Goal: Information Seeking & Learning: Learn about a topic

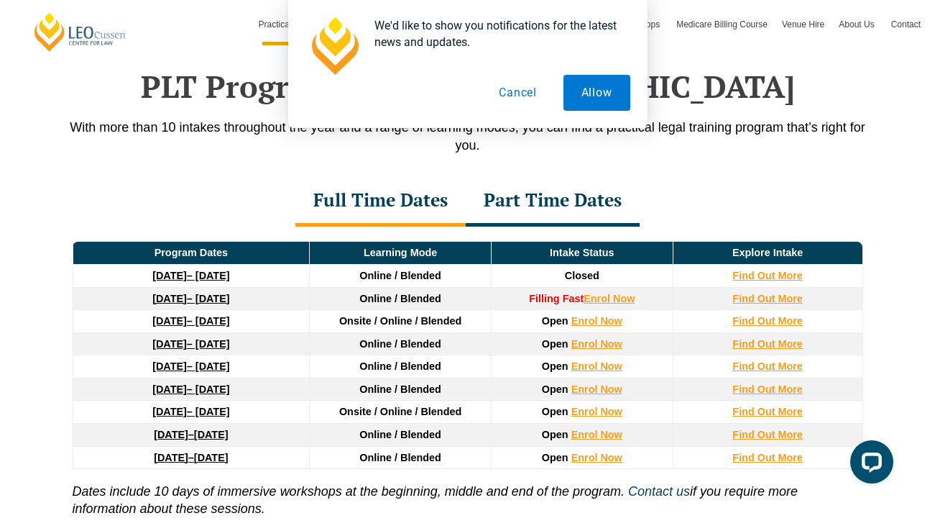
click at [520, 98] on button "Cancel" at bounding box center [518, 93] width 74 height 36
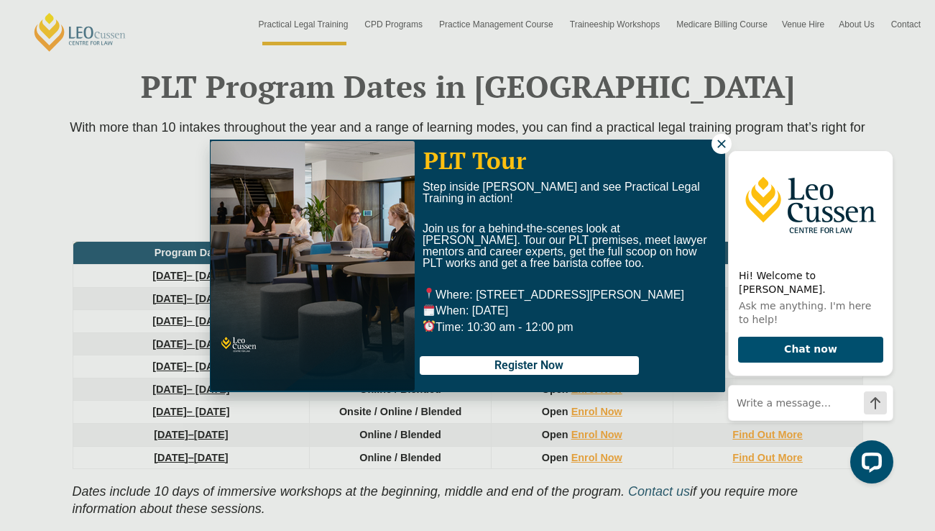
click at [721, 142] on div "Hi! Welcome to [PERSON_NAME]. Ask me anything. I'm here to help! Chat now" at bounding box center [808, 309] width 183 height 370
click at [724, 142] on div "Hi! Welcome to [PERSON_NAME]. Ask me anything. I'm here to help! Chat now" at bounding box center [808, 309] width 183 height 370
click at [757, 139] on div "Hi! Welcome to [PERSON_NAME]. Ask me anything. I'm here to help! Chat now" at bounding box center [808, 309] width 183 height 370
click at [717, 142] on div "Hi! Welcome to [PERSON_NAME]. Ask me anything. I'm here to help! Chat now" at bounding box center [808, 309] width 183 height 370
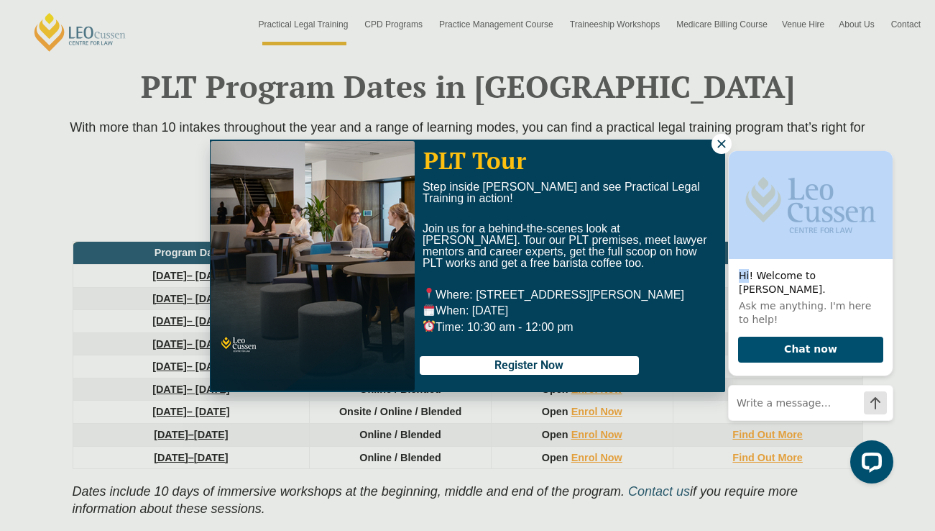
click at [717, 142] on div "Hi! Welcome to [PERSON_NAME]. Ask me anything. I'm here to help! Chat now" at bounding box center [808, 309] width 183 height 370
click at [722, 149] on div "Hi! Welcome to [PERSON_NAME]. Ask me anything. I'm here to help! Chat now" at bounding box center [808, 309] width 183 height 370
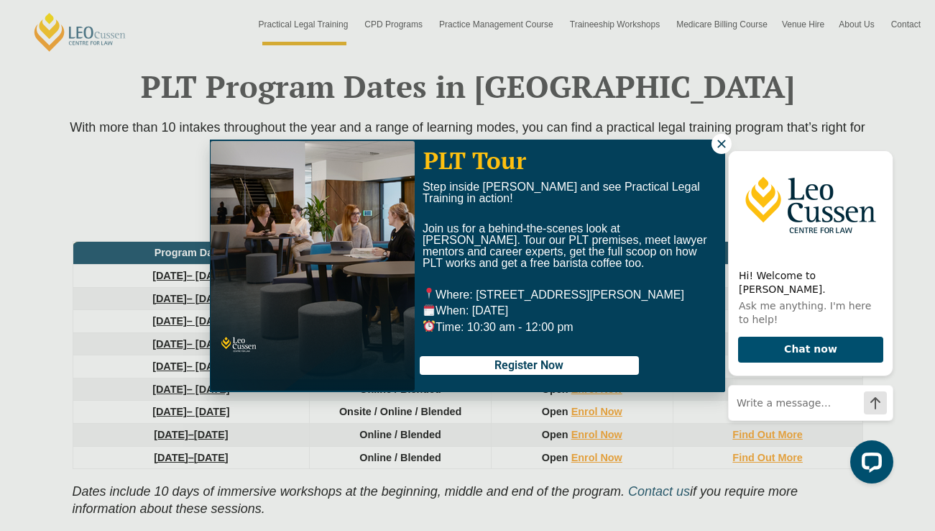
click at [618, 450] on div "PLT Tour Step inside [PERSON_NAME] and see Practical Legal Training in action! …" at bounding box center [467, 265] width 935 height 531
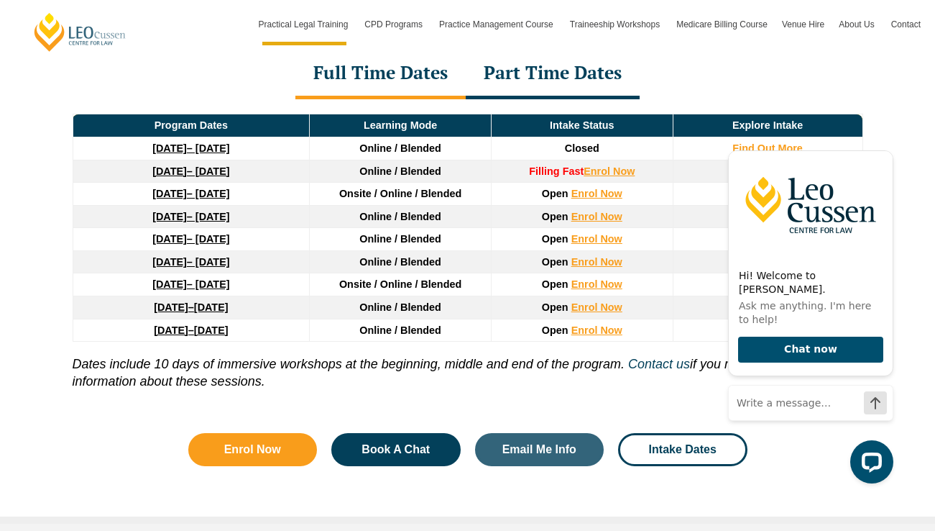
scroll to position [2009, 0]
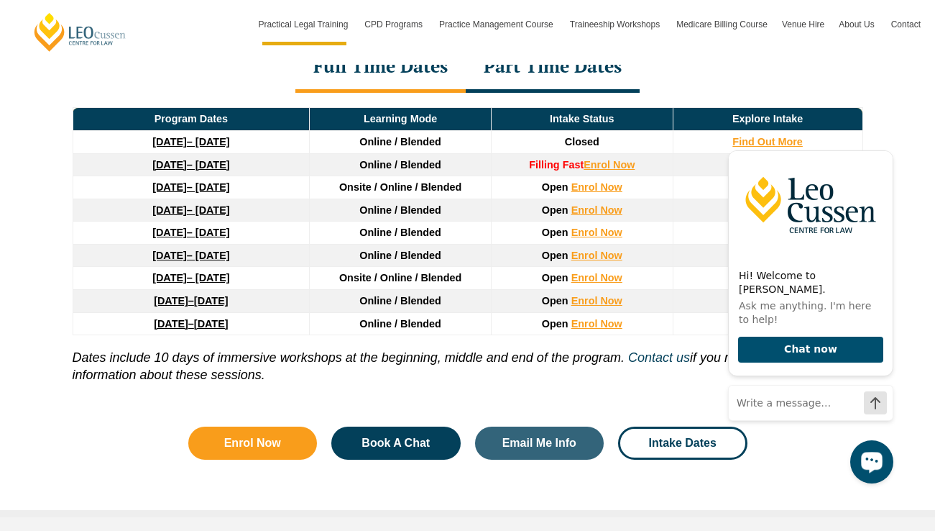
click at [870, 476] on button "Open LiveChat chat widget" at bounding box center [871, 461] width 43 height 43
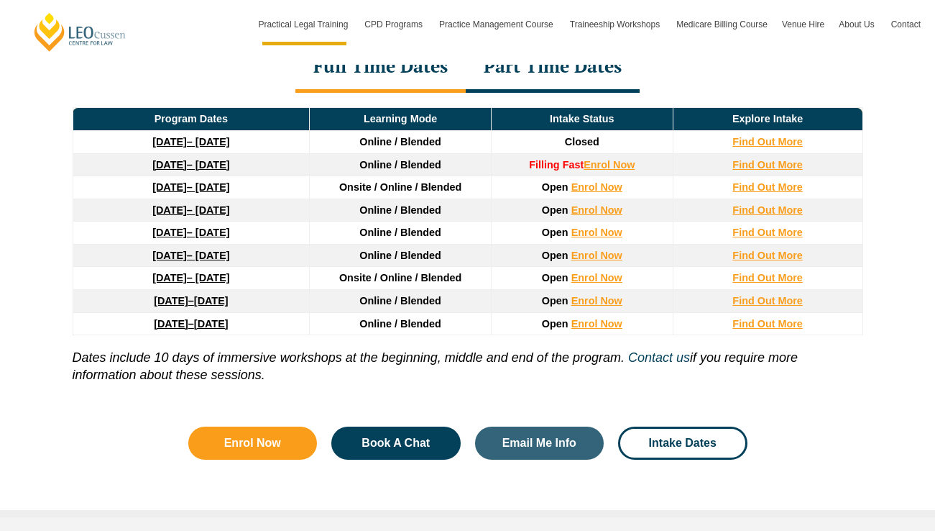
click at [572, 383] on p "Dates include 10 days of immersive workshops at the beginning, middle and end o…" at bounding box center [468, 359] width 791 height 48
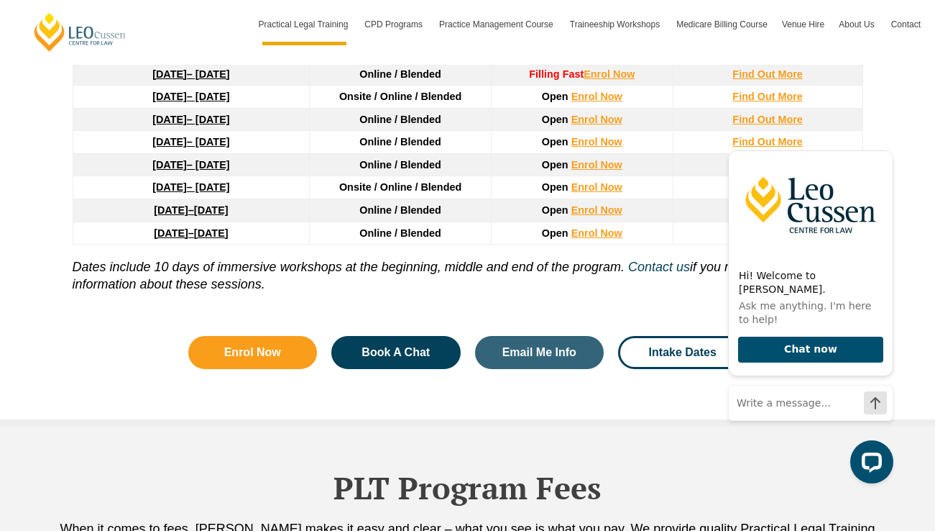
scroll to position [2096, 0]
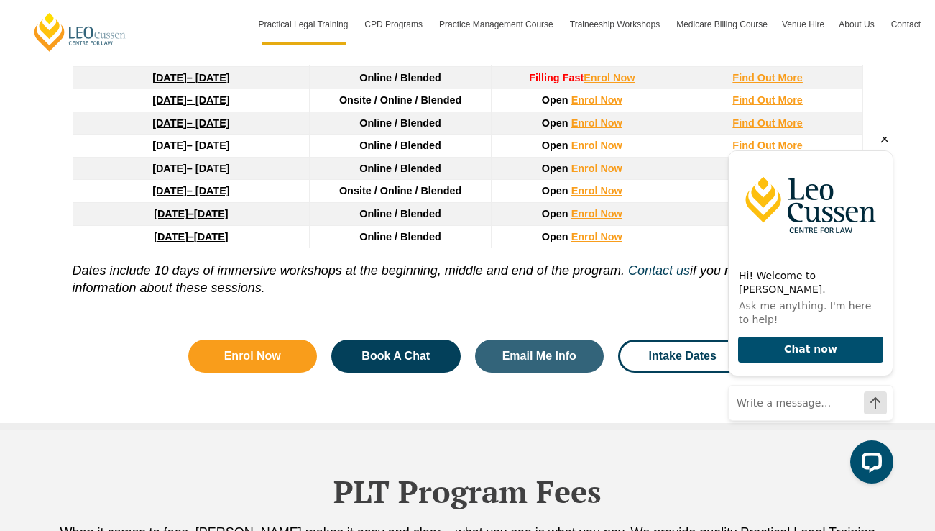
click at [886, 147] on icon "Hide greeting" at bounding box center [884, 138] width 17 height 17
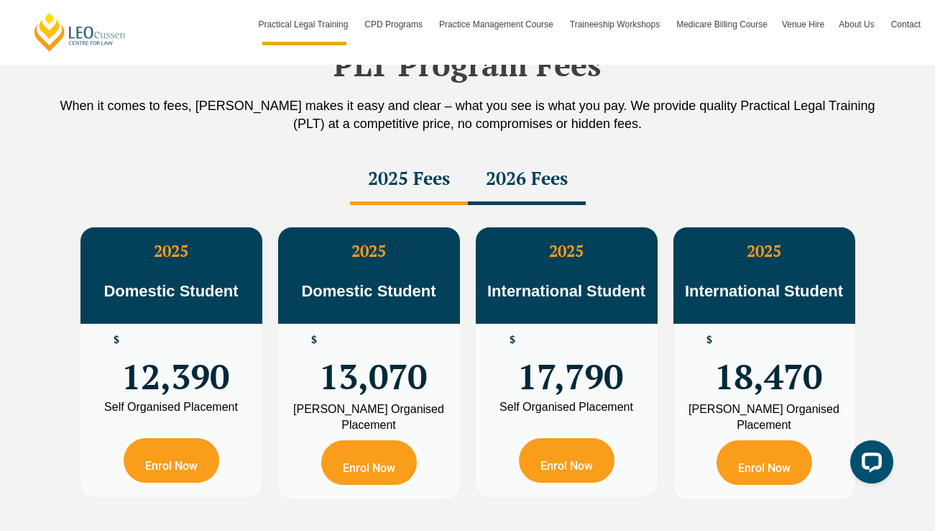
scroll to position [2530, 0]
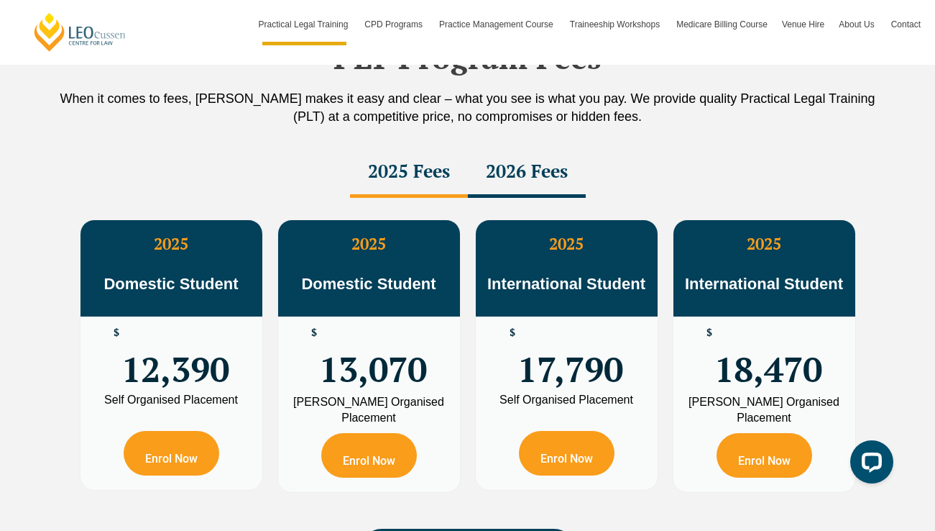
click at [532, 185] on div "2026 Fees" at bounding box center [527, 172] width 118 height 50
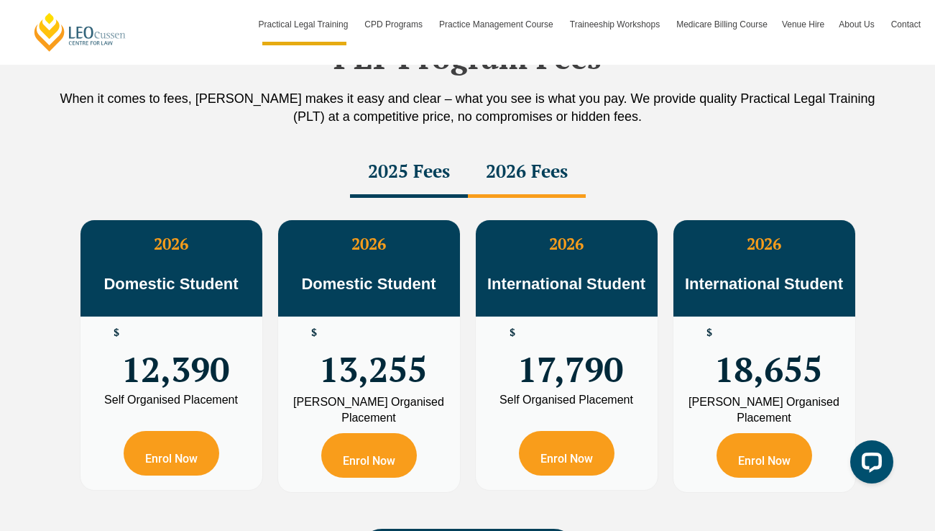
click at [440, 169] on div "2025 Fees" at bounding box center [409, 172] width 118 height 50
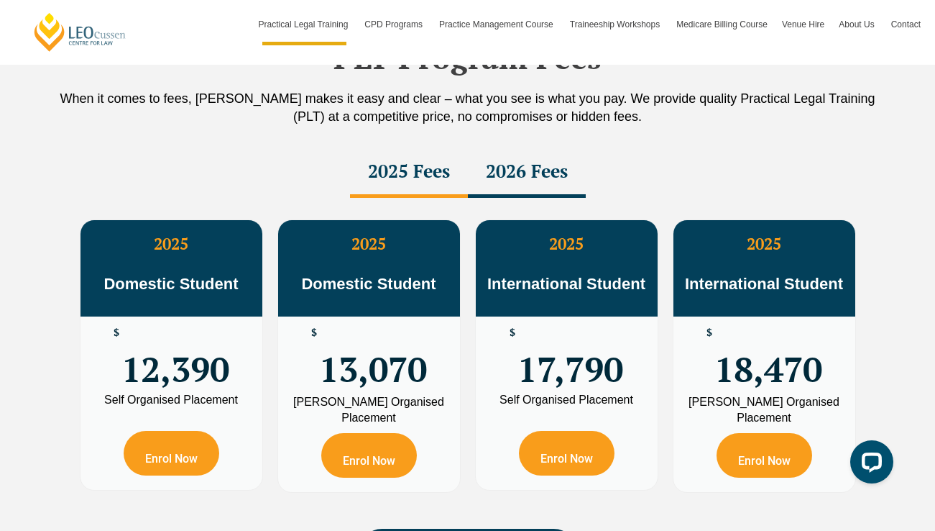
click at [532, 186] on div "2026 Fees" at bounding box center [527, 172] width 118 height 50
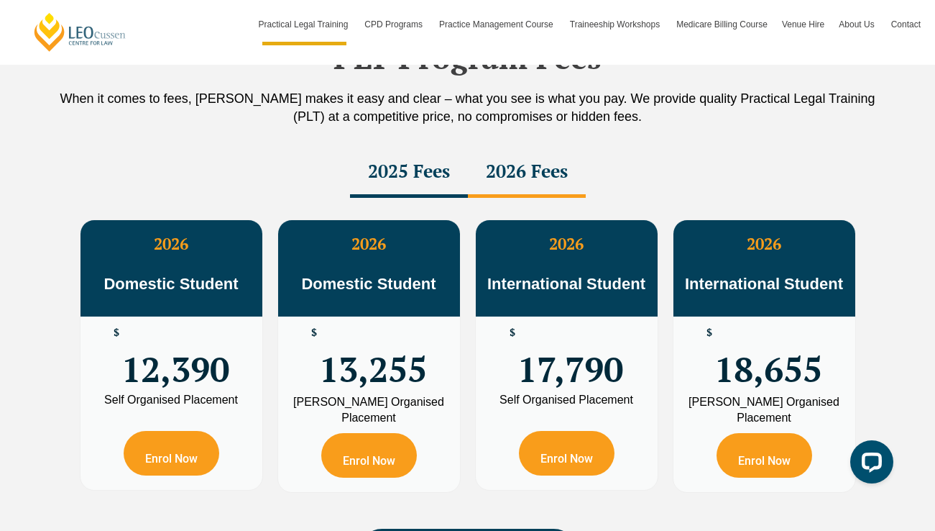
click at [464, 373] on div "2026 Domestic Student $ 13,255 [PERSON_NAME] Organised Placement Enrol Now" at bounding box center [369, 355] width 198 height 287
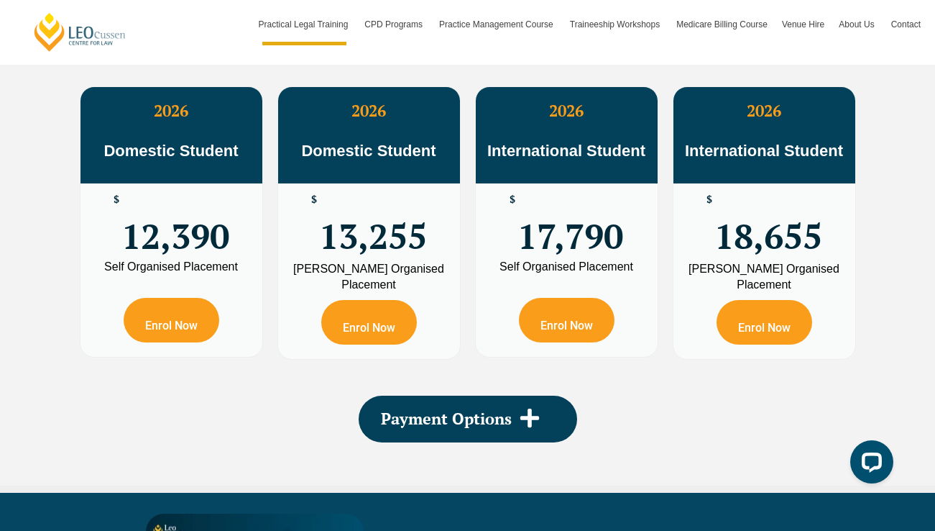
scroll to position [2663, 0]
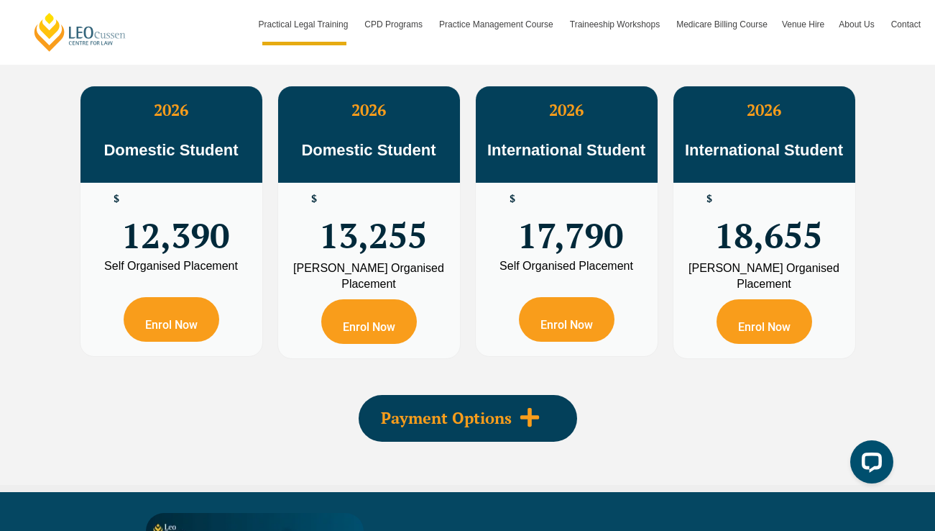
click at [450, 433] on div "Payment Options" at bounding box center [468, 418] width 219 height 47
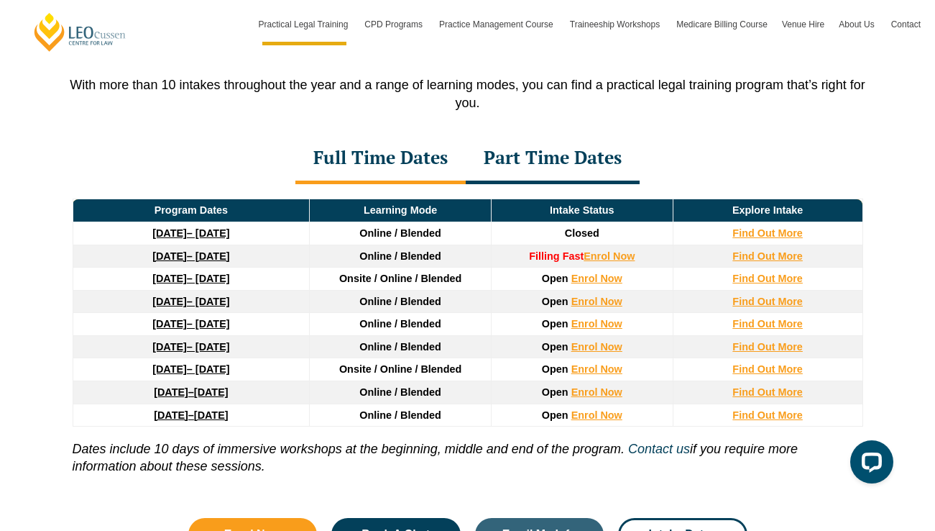
scroll to position [1916, 0]
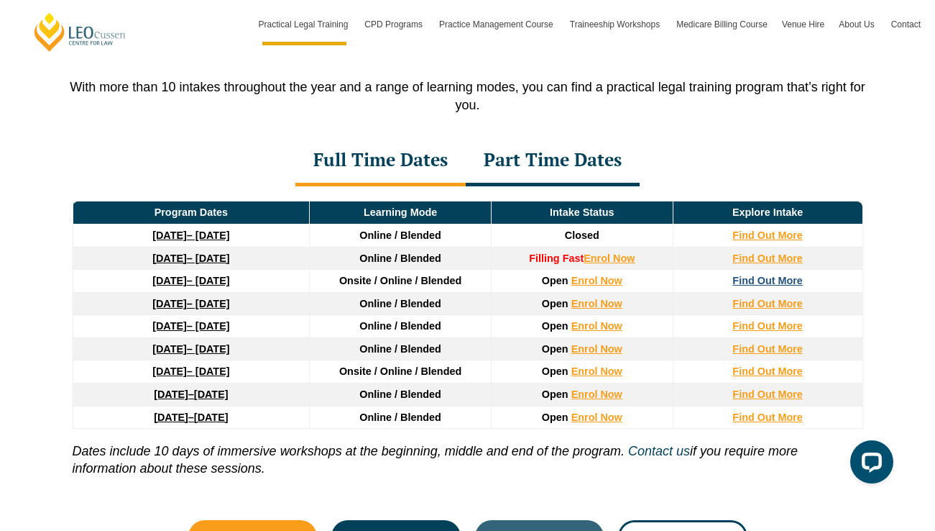
click at [758, 283] on strong "Find Out More" at bounding box center [768, 281] width 70 height 12
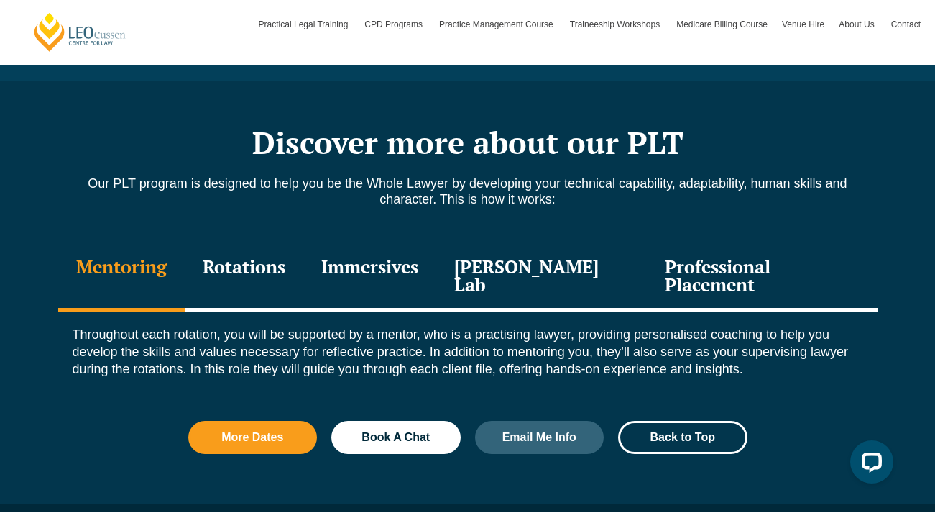
scroll to position [1574, 0]
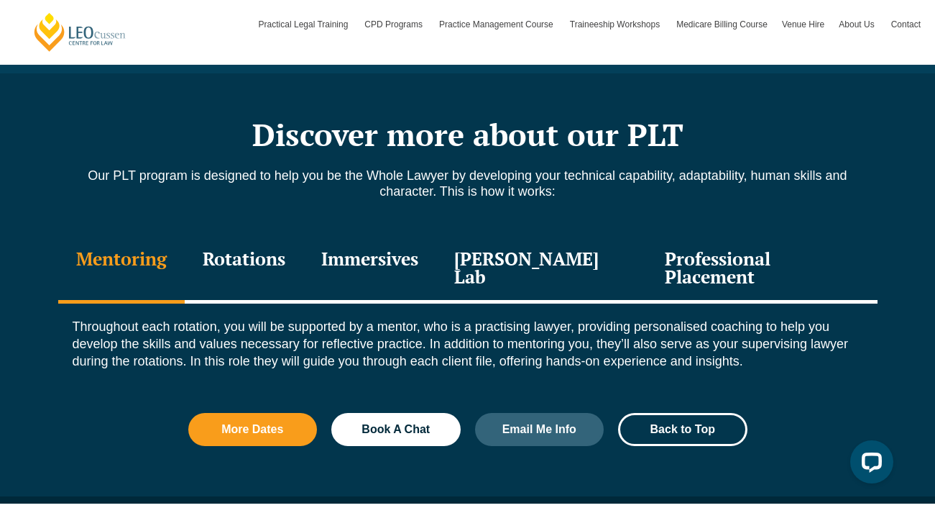
click at [775, 252] on div "Professional Placement" at bounding box center [762, 269] width 230 height 68
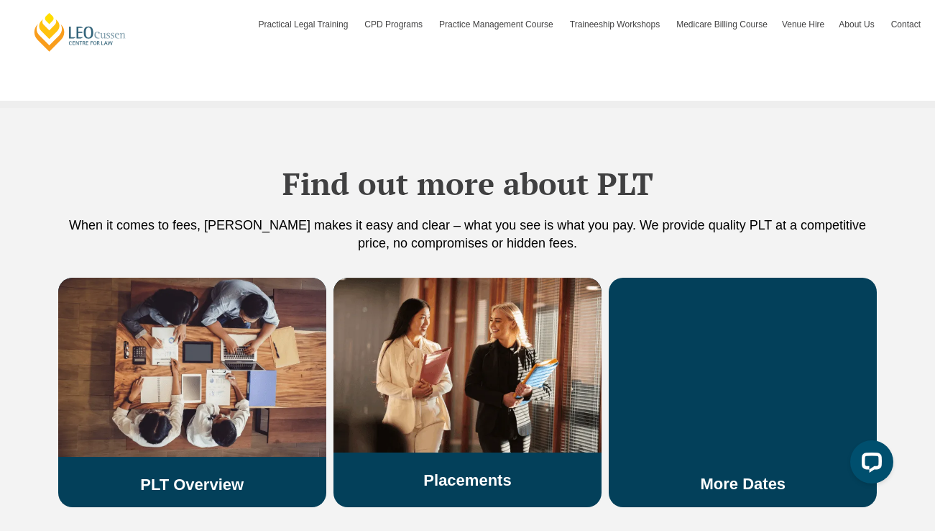
scroll to position [2635, 0]
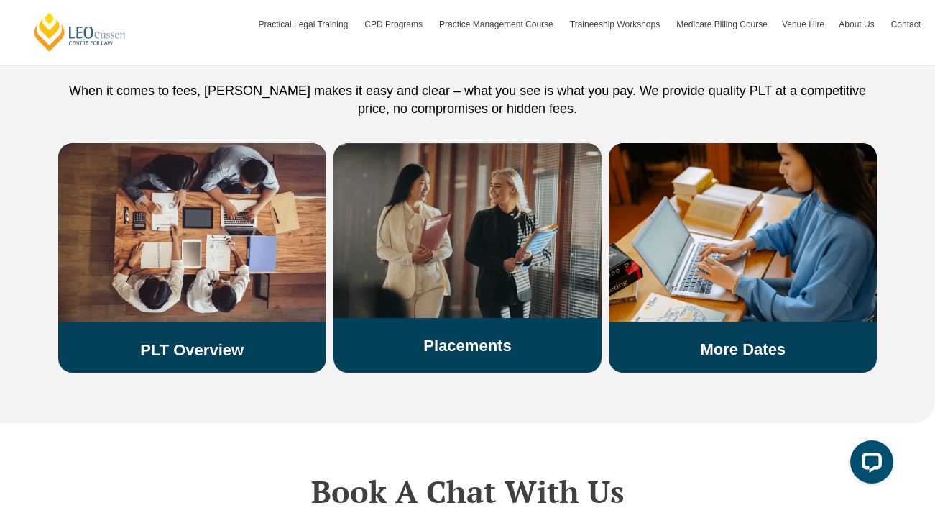
click at [479, 333] on div "Placements" at bounding box center [468, 255] width 268 height 225
click at [477, 336] on link "Placements" at bounding box center [467, 345] width 88 height 18
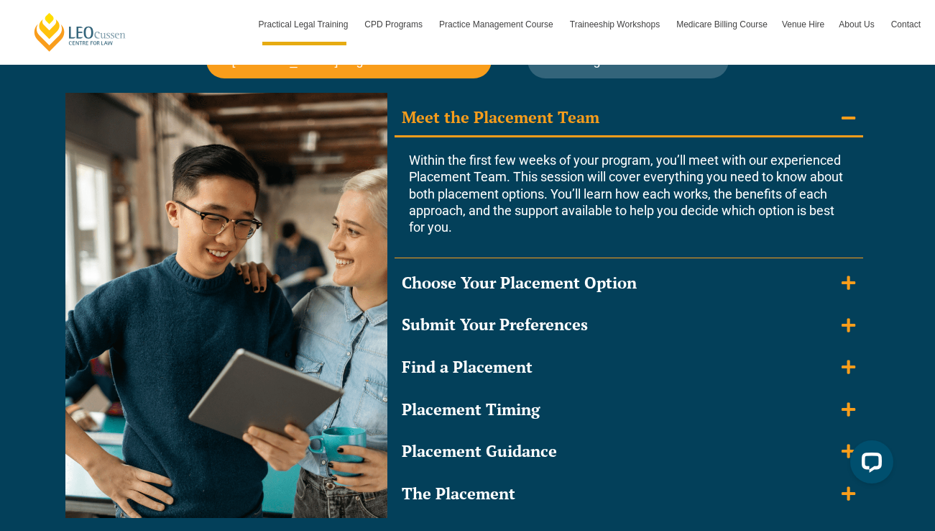
scroll to position [1336, 0]
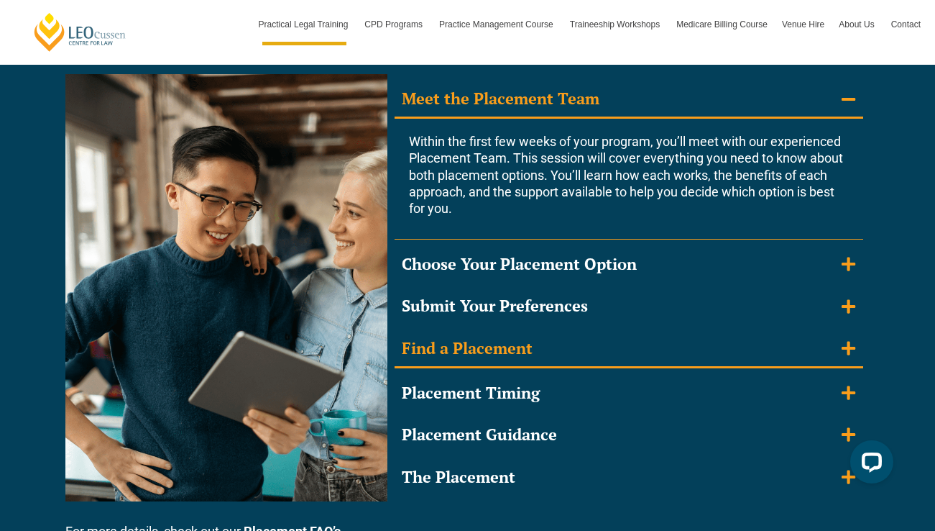
click at [546, 352] on summary "Find a Placement" at bounding box center [629, 349] width 469 height 37
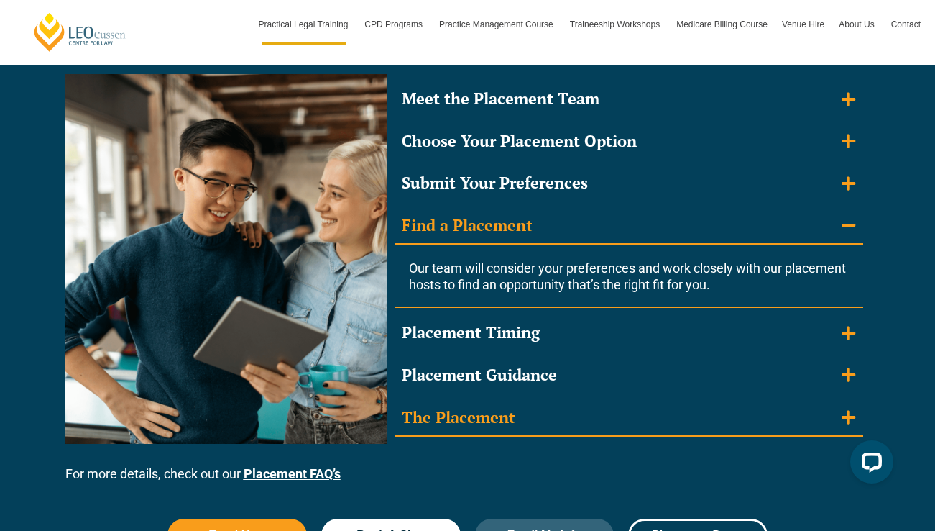
click at [508, 431] on summary "The Placement" at bounding box center [629, 418] width 469 height 37
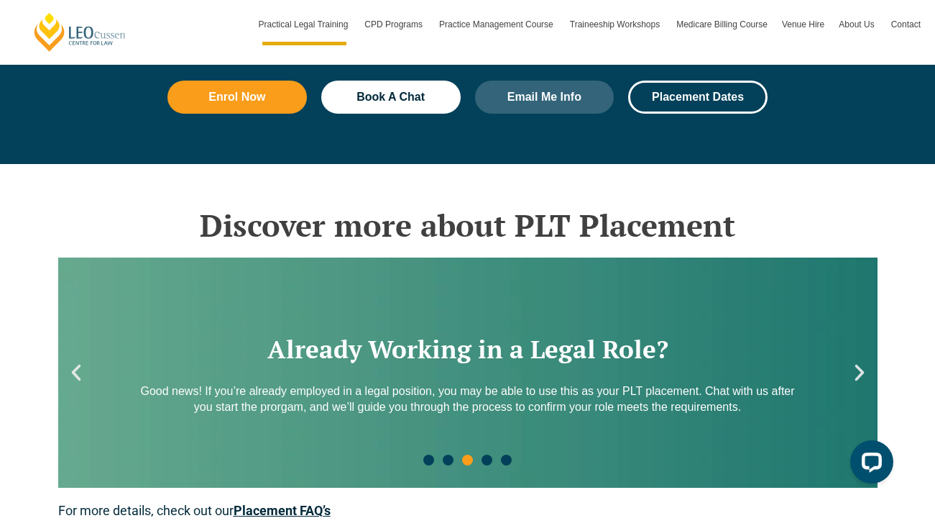
scroll to position [1740, 0]
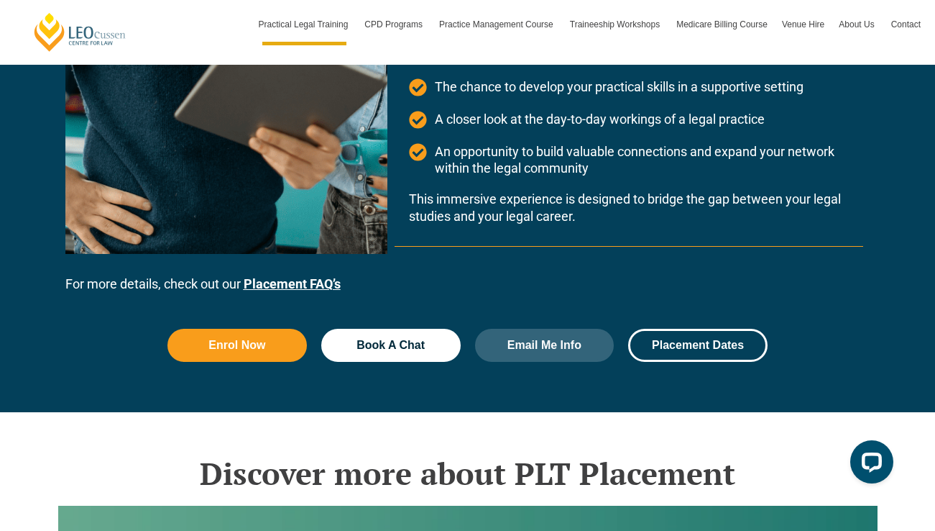
click at [318, 276] on link "Placement FAQ’s" at bounding box center [292, 283] width 97 height 15
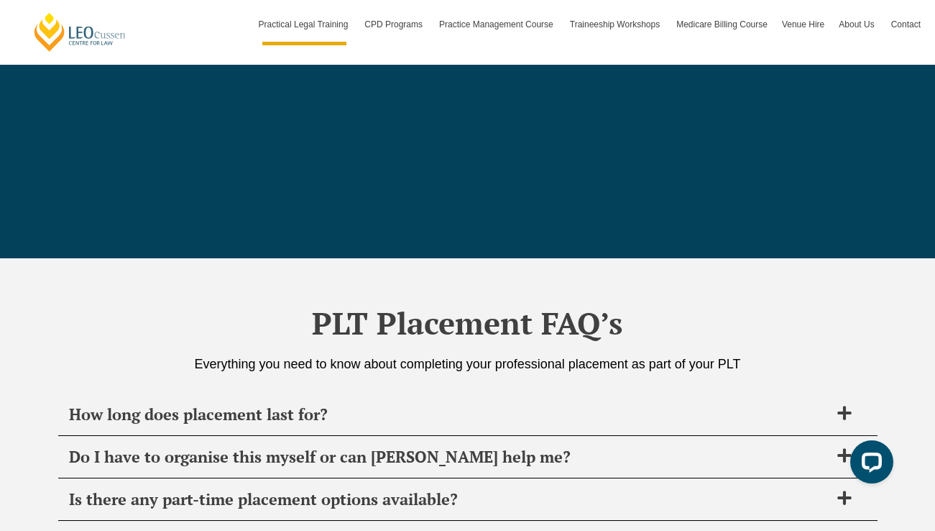
scroll to position [5239, 0]
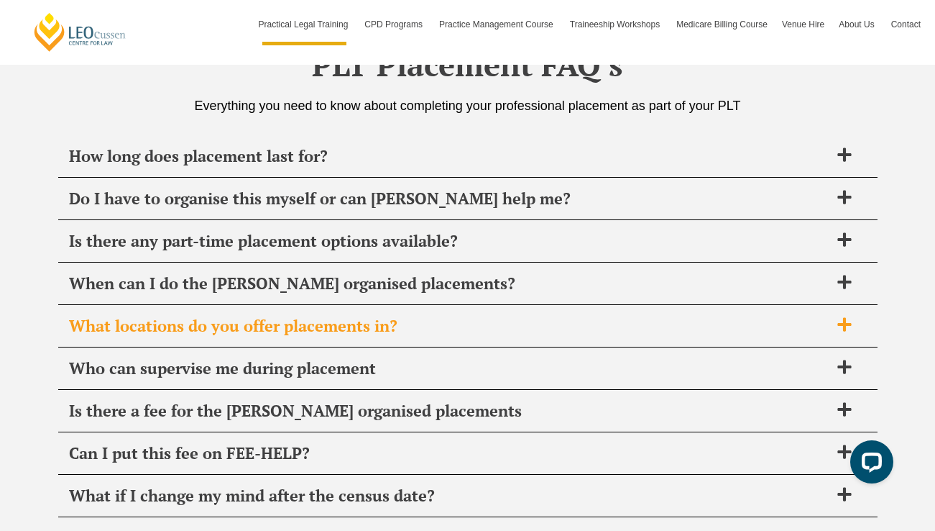
click at [369, 322] on span "What locations do you offer placements in?" at bounding box center [449, 326] width 761 height 20
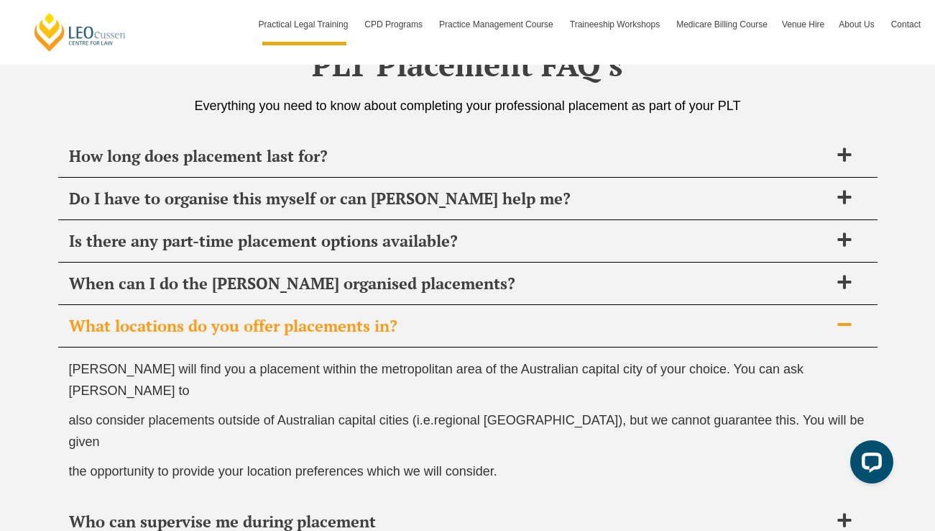
click at [369, 322] on span "What locations do you offer placements in?" at bounding box center [449, 326] width 761 height 20
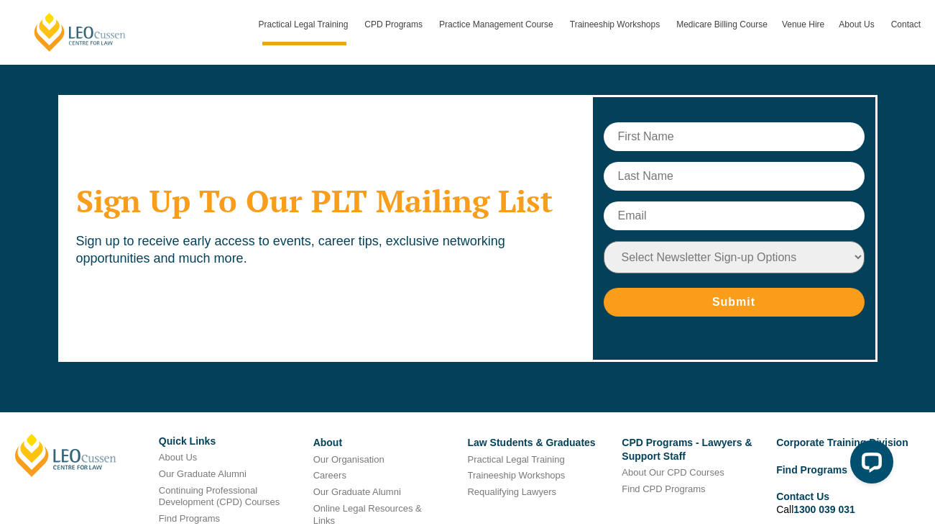
scroll to position [5855, 0]
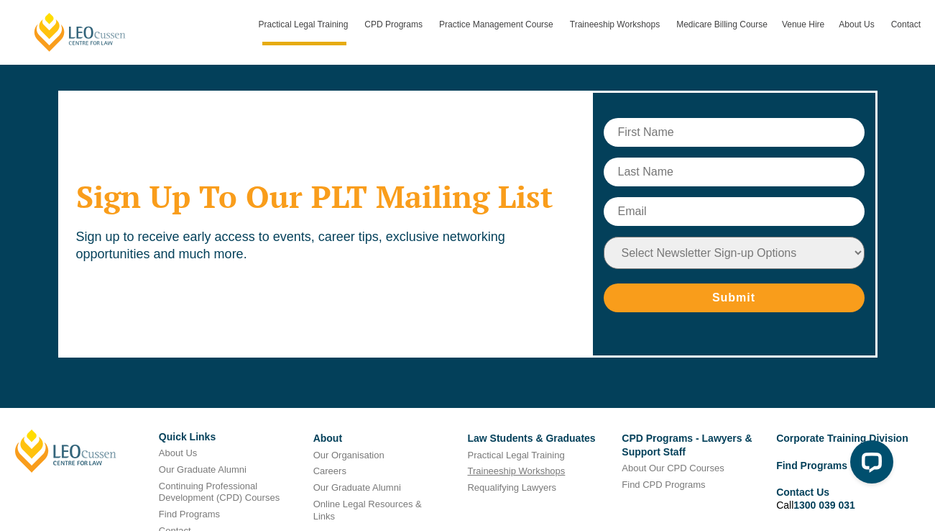
click at [489, 472] on link "Traineeship Workshops" at bounding box center [516, 470] width 98 height 11
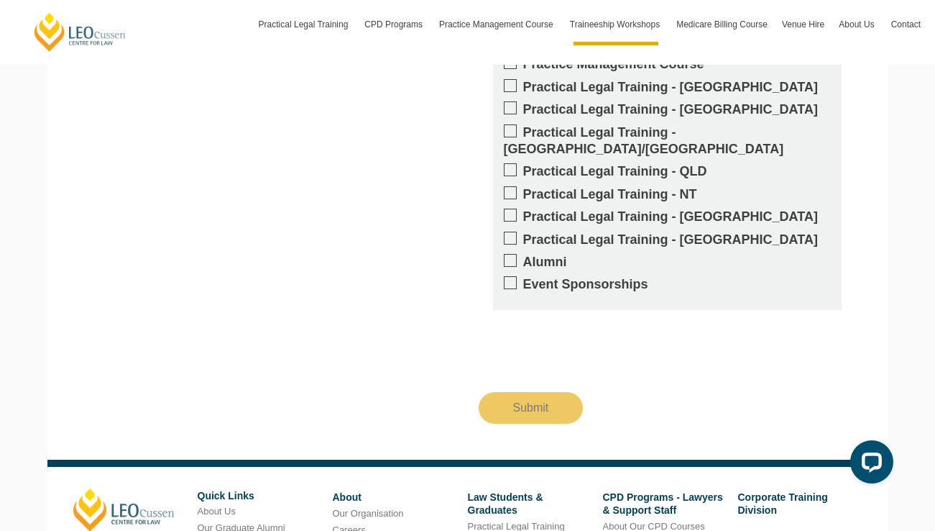
scroll to position [1540, 0]
